Goal: Information Seeking & Learning: Learn about a topic

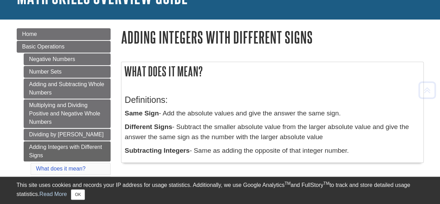
scroll to position [58, 0]
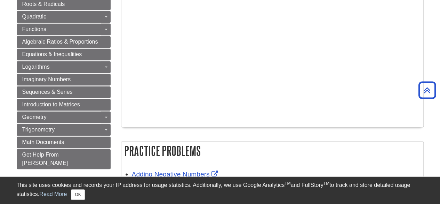
scroll to position [464, 0]
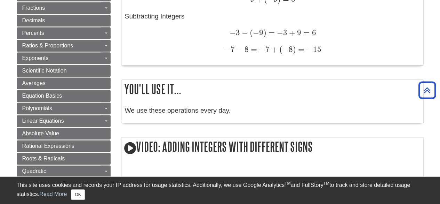
scroll to position [332, 0]
